Goal: Information Seeking & Learning: Understand process/instructions

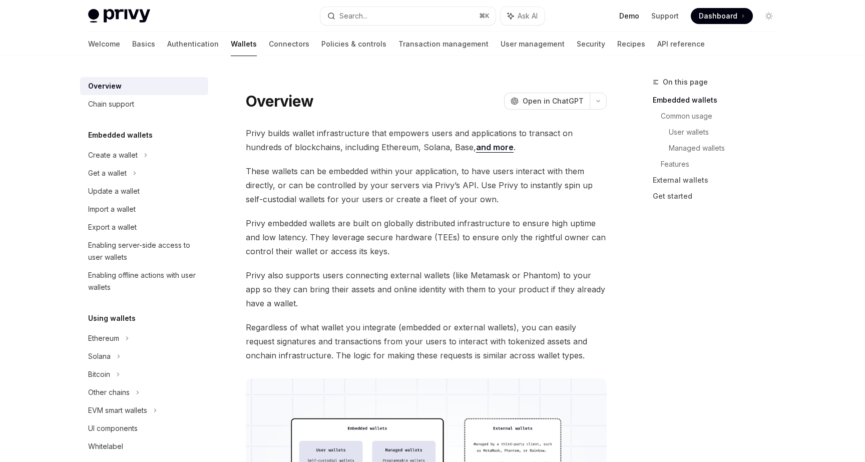
click at [633, 19] on link "Demo" at bounding box center [629, 16] width 20 height 10
click at [132, 47] on link "Basics" at bounding box center [143, 44] width 23 height 24
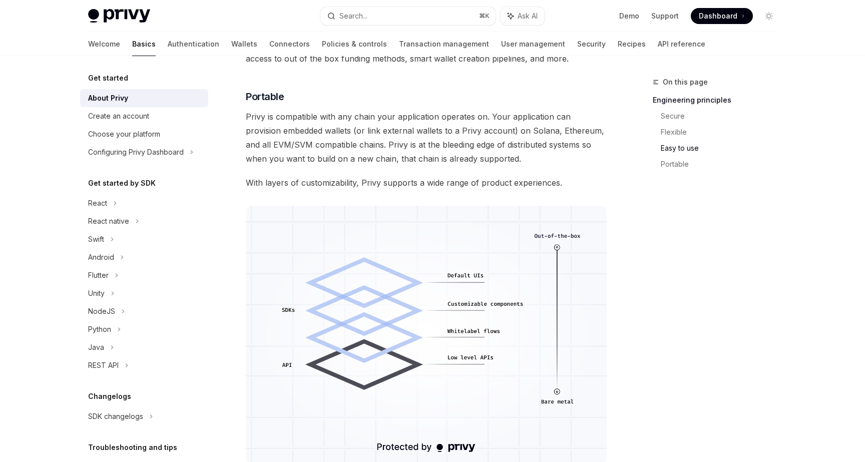
scroll to position [847, 0]
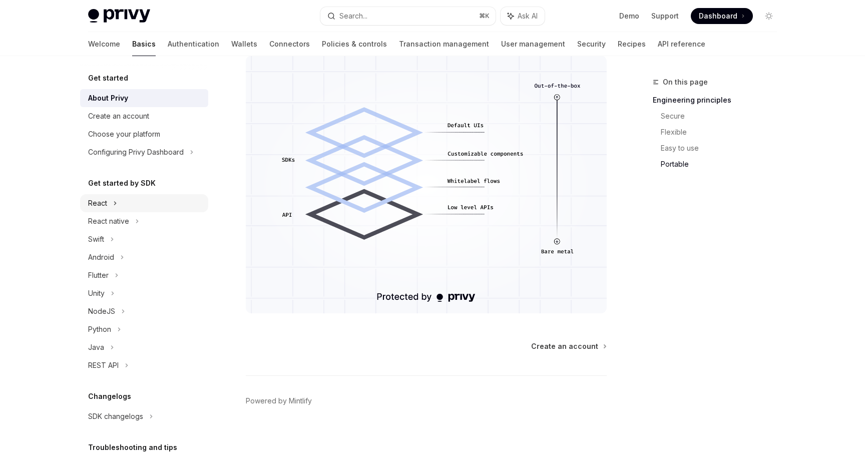
click at [112, 208] on div "React" at bounding box center [144, 203] width 128 height 18
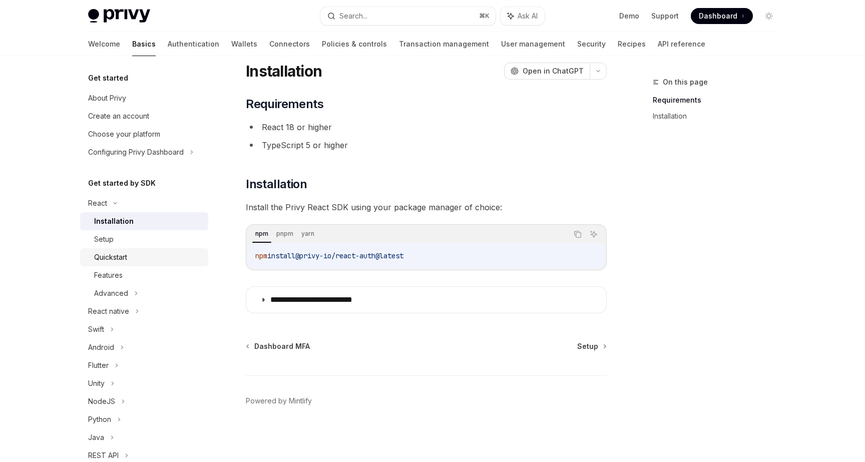
click at [116, 256] on div "Quickstart" at bounding box center [110, 257] width 33 height 12
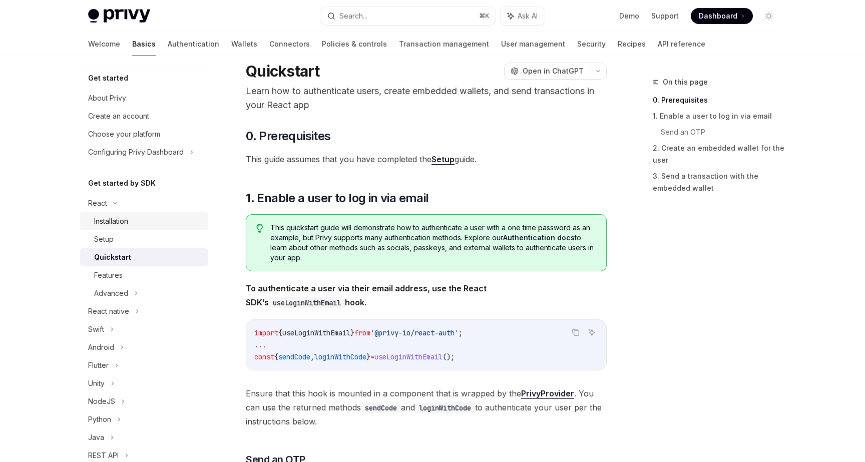
click at [141, 226] on div "Installation" at bounding box center [148, 221] width 108 height 12
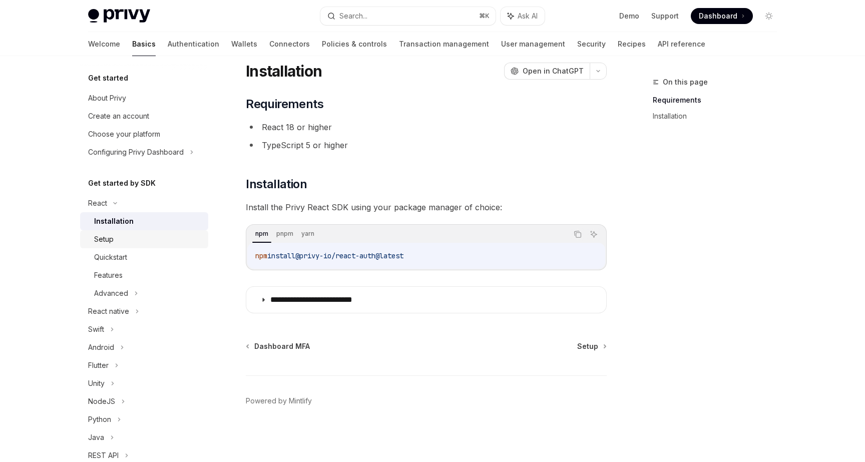
click at [137, 241] on div "Setup" at bounding box center [148, 239] width 108 height 12
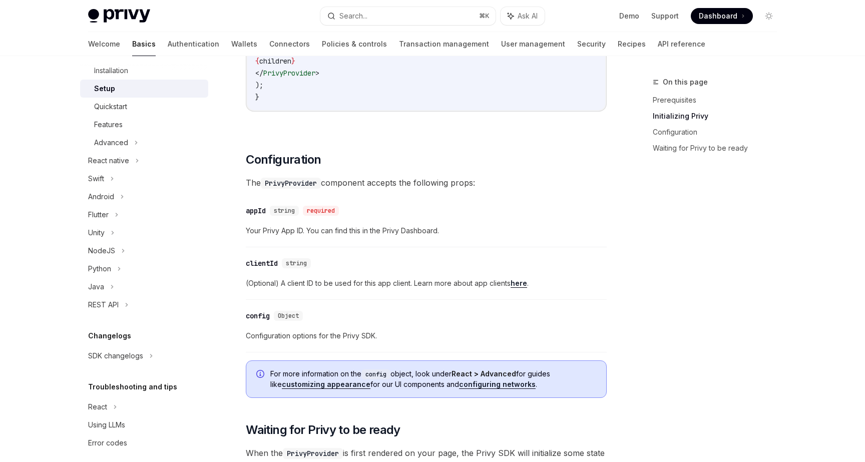
scroll to position [614, 0]
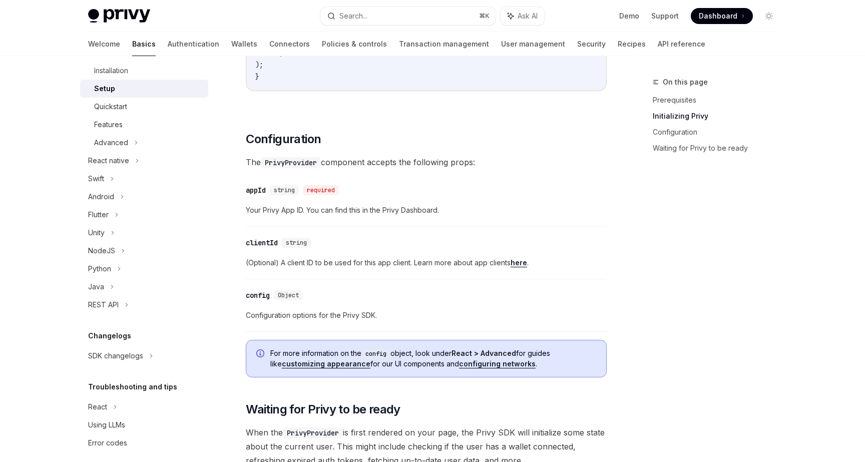
click at [520, 267] on span "(Optional) A client ID to be used for this app client. Learn more about app cli…" at bounding box center [426, 263] width 361 height 12
click at [520, 266] on link "here" at bounding box center [519, 262] width 17 height 9
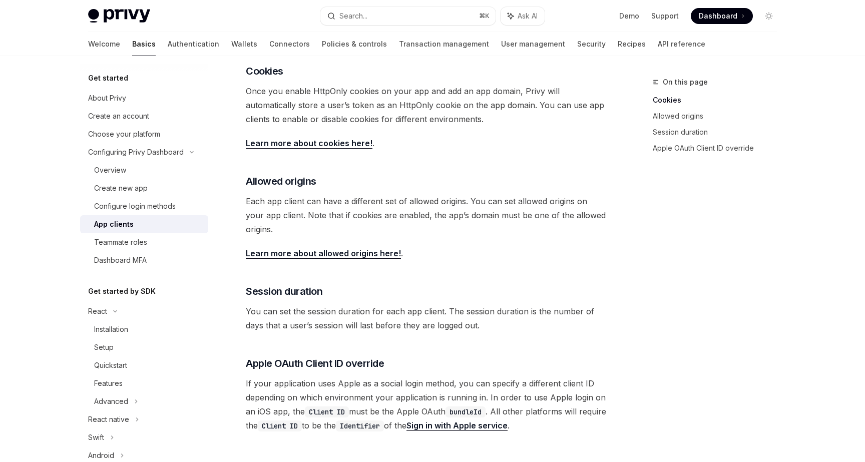
scroll to position [207, 0]
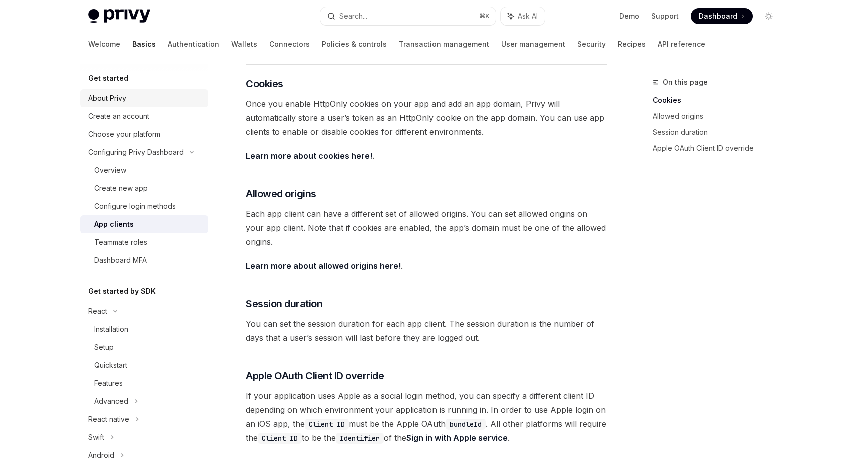
click at [111, 91] on link "About Privy" at bounding box center [144, 98] width 128 height 18
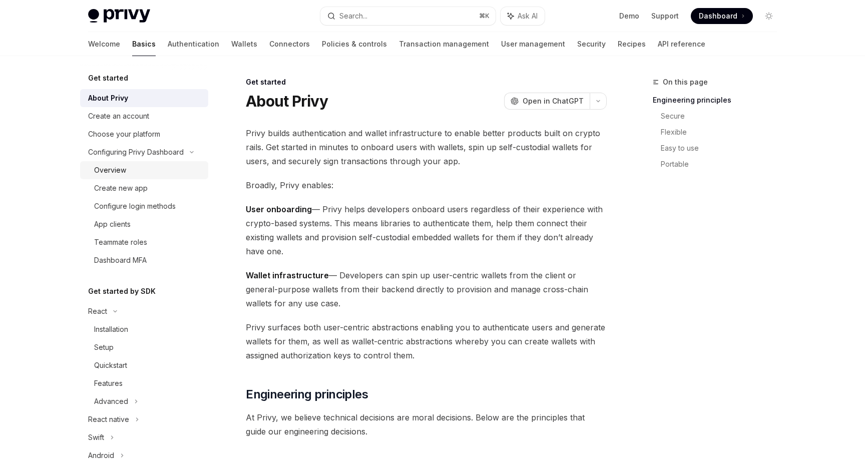
click at [116, 165] on div "Overview" at bounding box center [110, 170] width 32 height 12
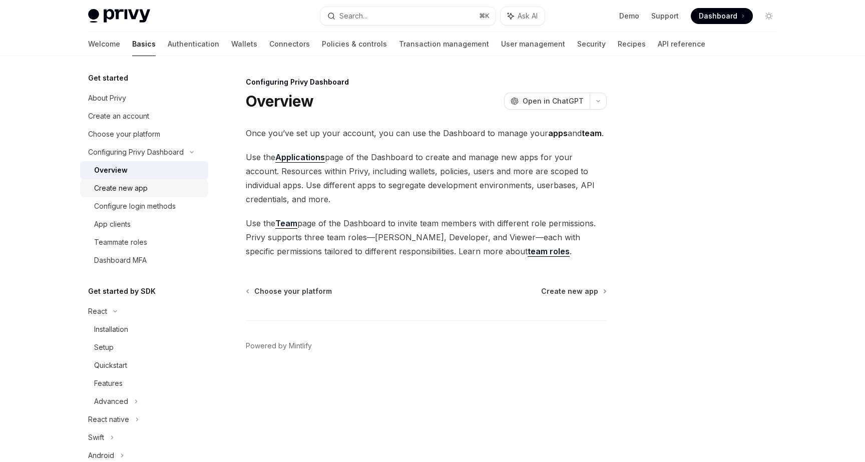
click at [127, 187] on div "Create new app" at bounding box center [121, 188] width 54 height 12
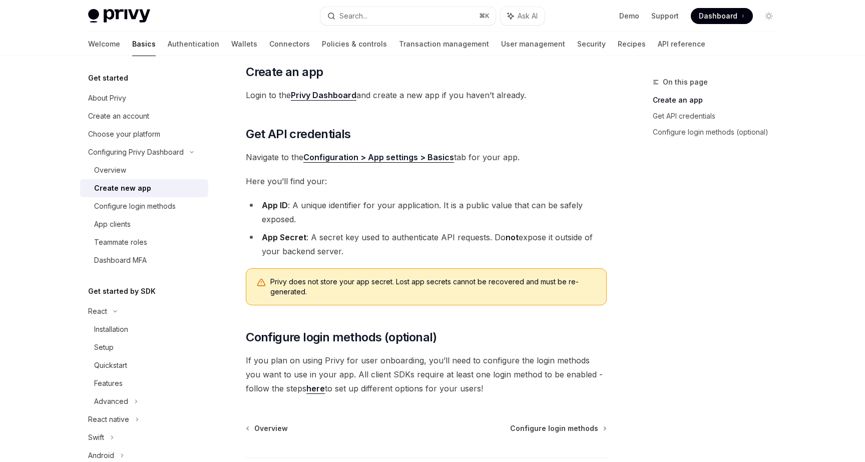
scroll to position [164, 0]
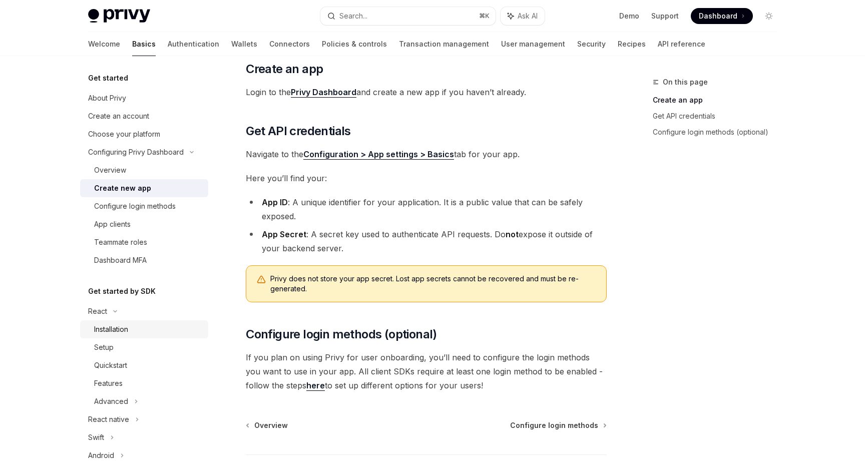
click at [111, 327] on div "Installation" at bounding box center [111, 329] width 34 height 12
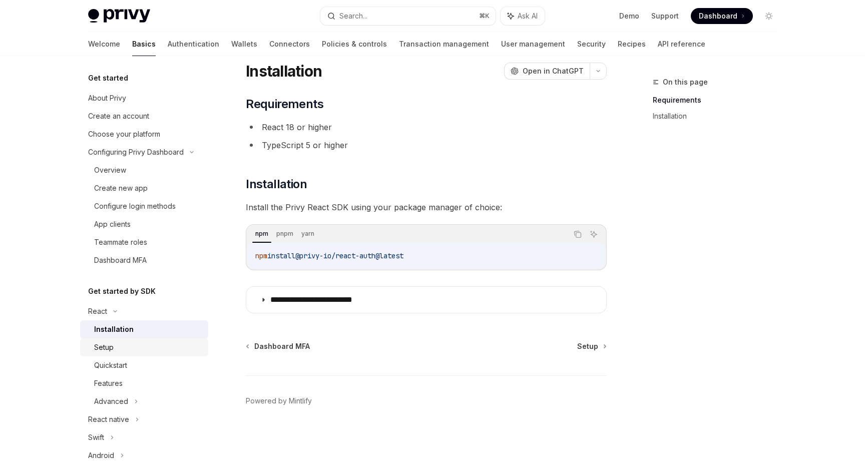
click at [110, 345] on div "Setup" at bounding box center [104, 347] width 20 height 12
type textarea "*"
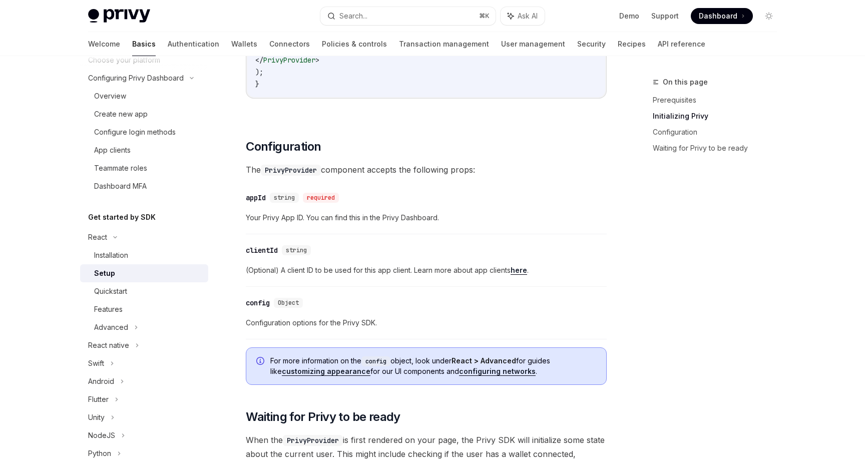
scroll to position [609, 0]
